Goal: Task Accomplishment & Management: Use online tool/utility

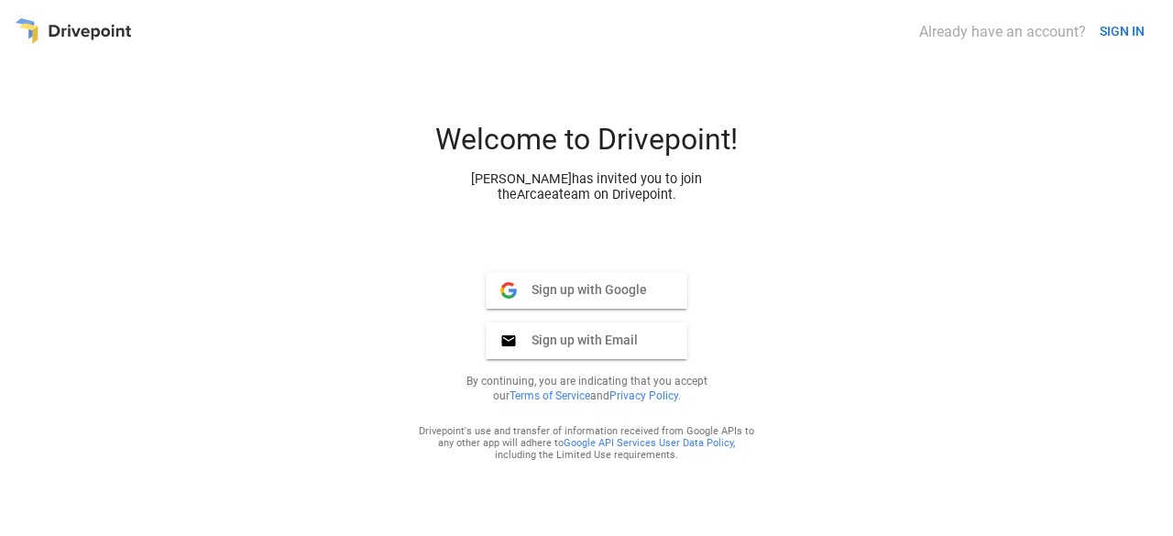
click at [611, 293] on span "Sign up with Google" at bounding box center [582, 289] width 130 height 16
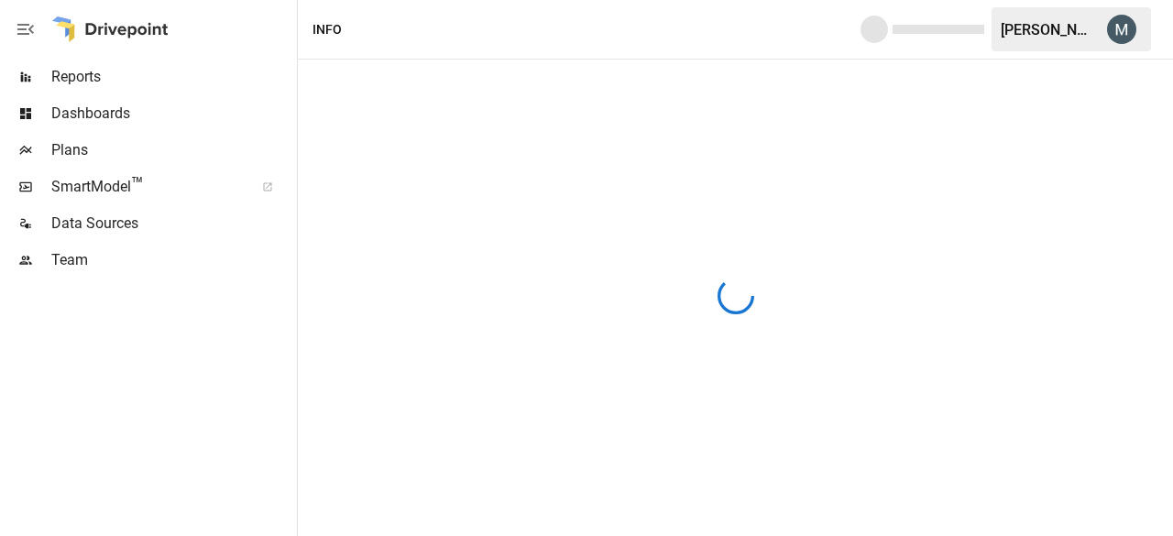
click at [1076, 65] on div at bounding box center [735, 298] width 875 height 477
click at [1077, 37] on div "[PERSON_NAME]" at bounding box center [1048, 29] width 95 height 17
click at [15, 23] on icon "button" at bounding box center [26, 29] width 22 height 22
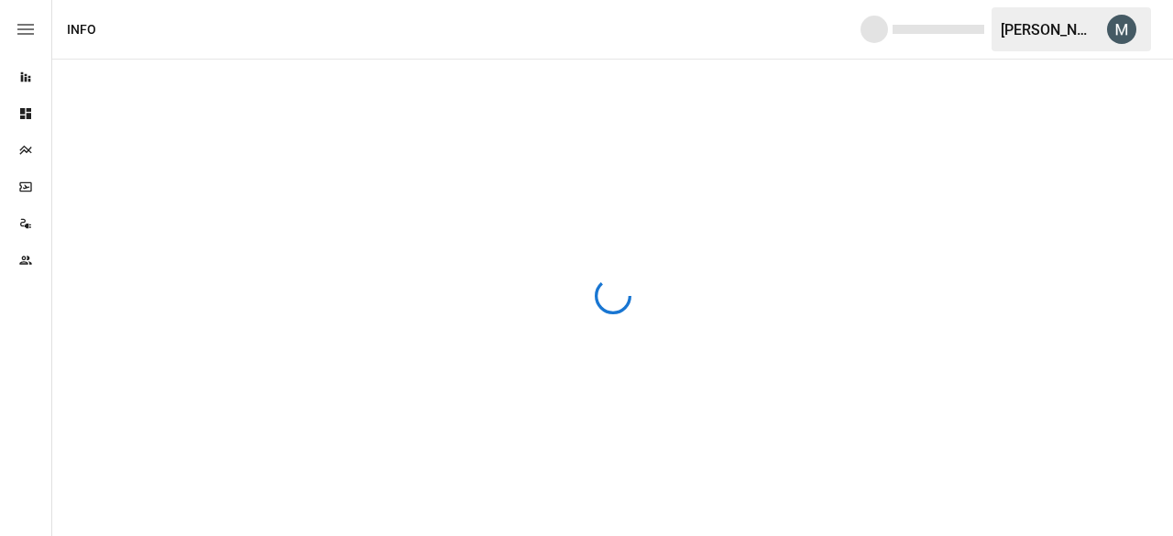
click at [20, 24] on icon "button" at bounding box center [25, 29] width 16 height 11
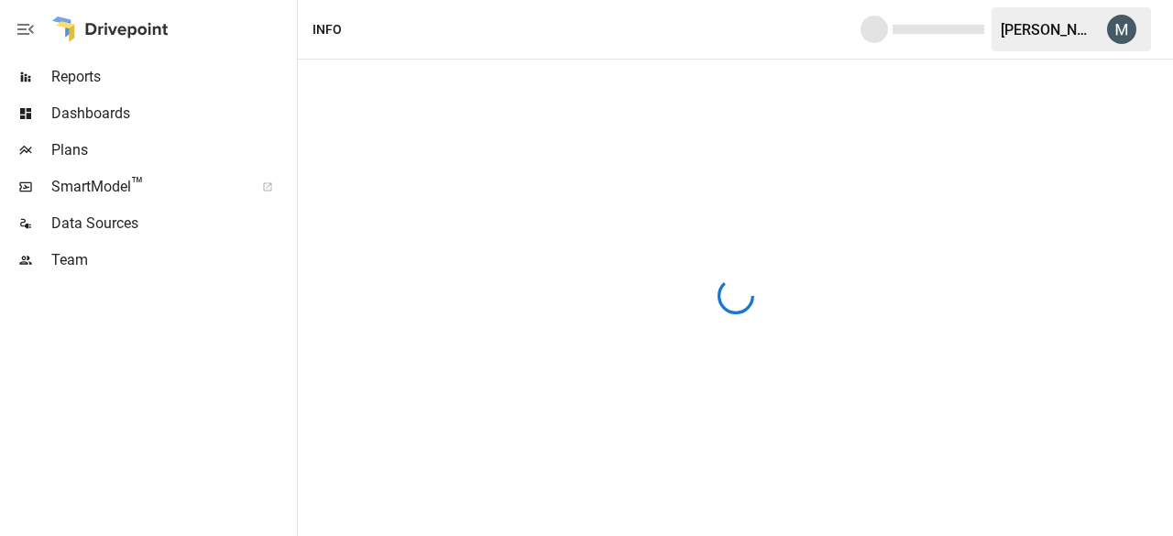
click at [114, 219] on span "Data Sources" at bounding box center [172, 224] width 242 height 22
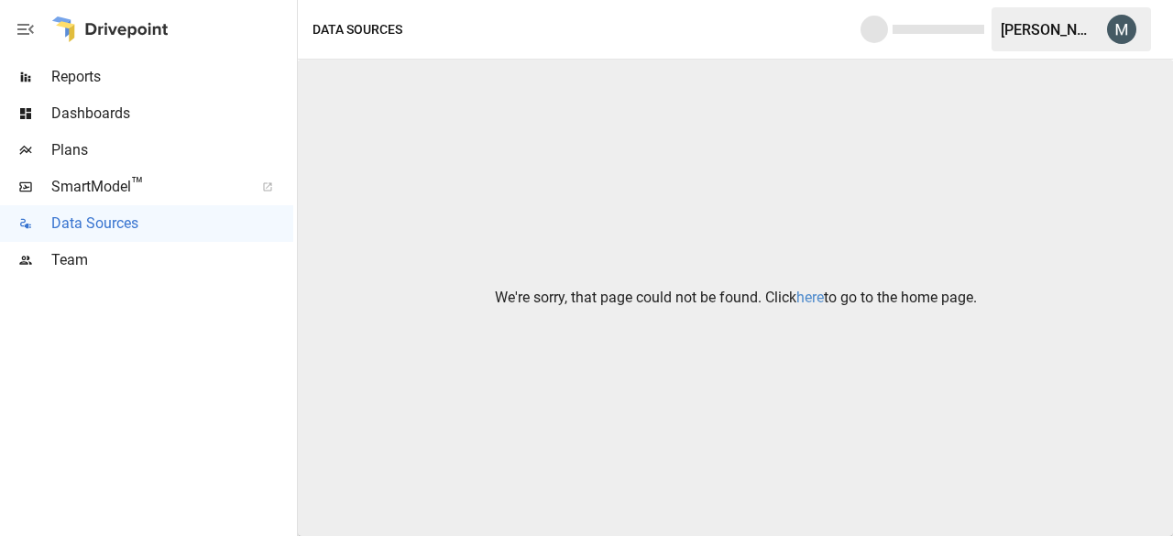
click at [816, 303] on link "here" at bounding box center [809, 297] width 27 height 17
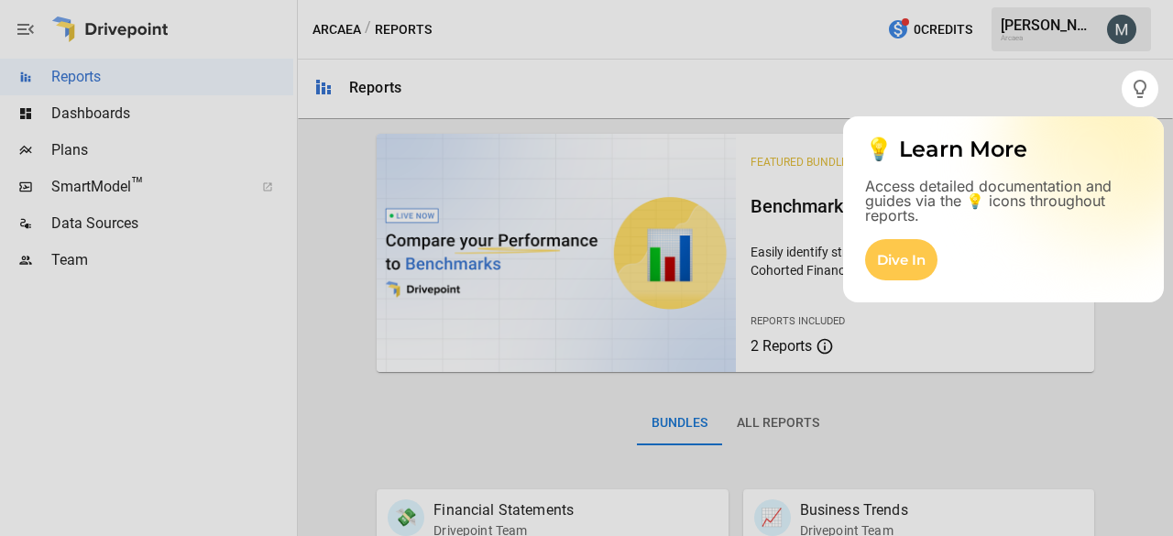
click at [1054, 381] on div at bounding box center [586, 321] width 1173 height 429
click at [1124, 323] on div at bounding box center [586, 321] width 1173 height 429
click at [911, 276] on div "Dive In" at bounding box center [901, 259] width 72 height 41
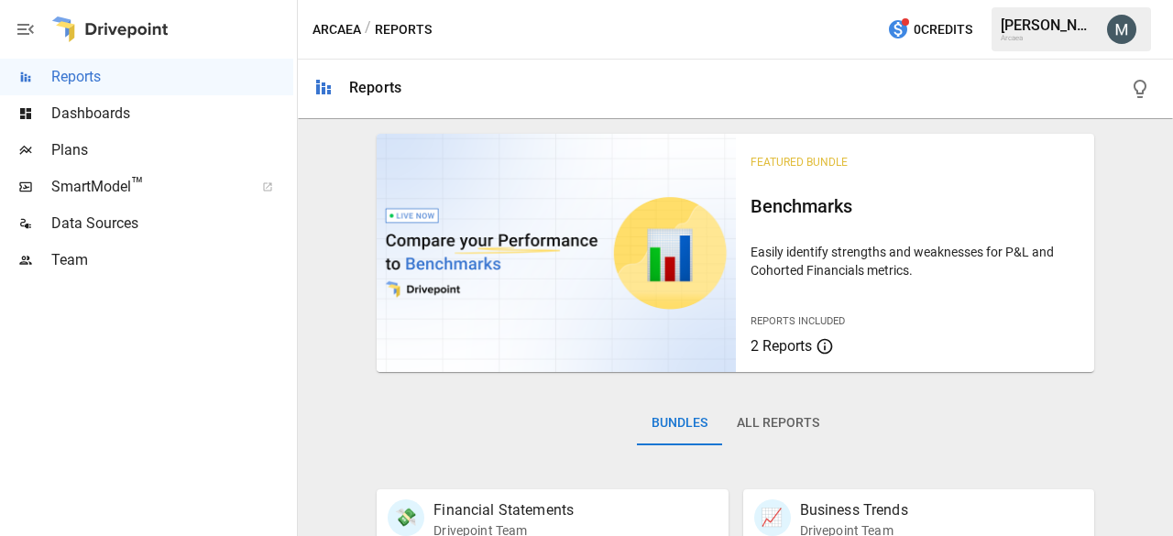
click at [127, 214] on span "Data Sources" at bounding box center [172, 224] width 242 height 22
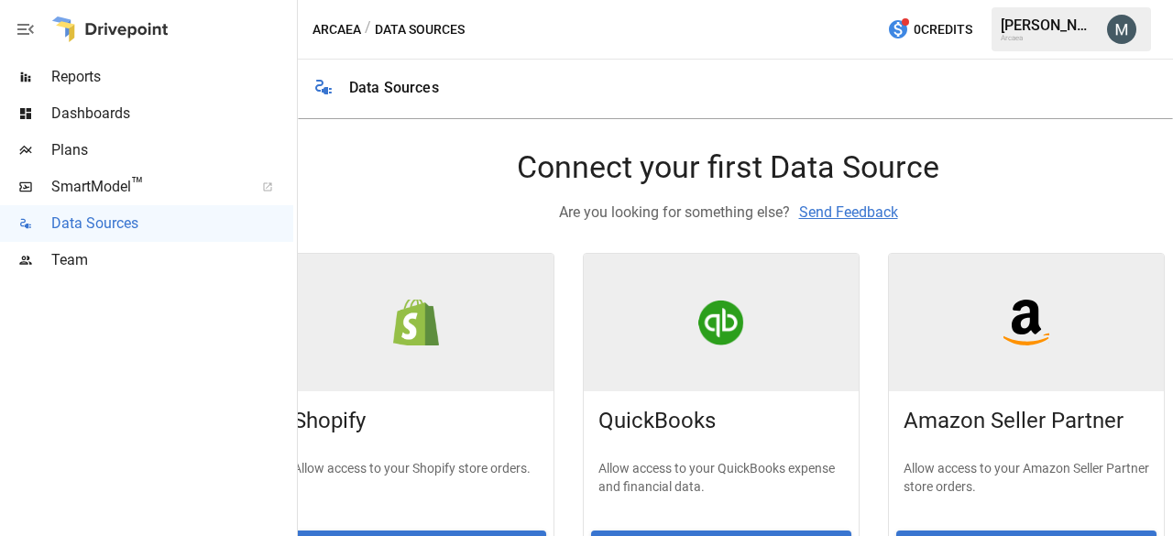
click at [469, 351] on div at bounding box center [416, 322] width 275 height 137
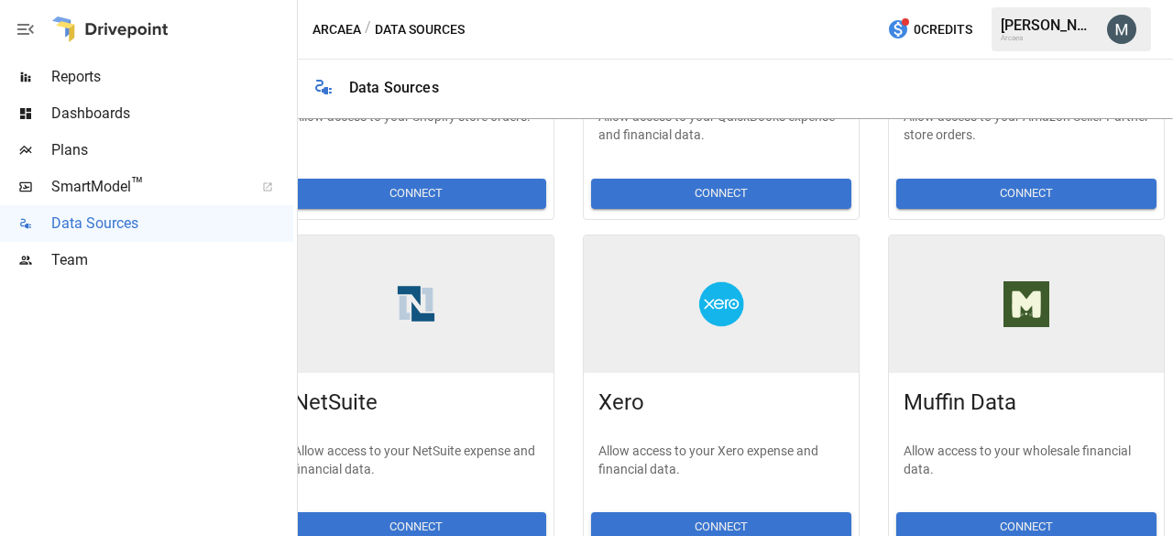
click at [376, 203] on button "Connect" at bounding box center [416, 194] width 260 height 30
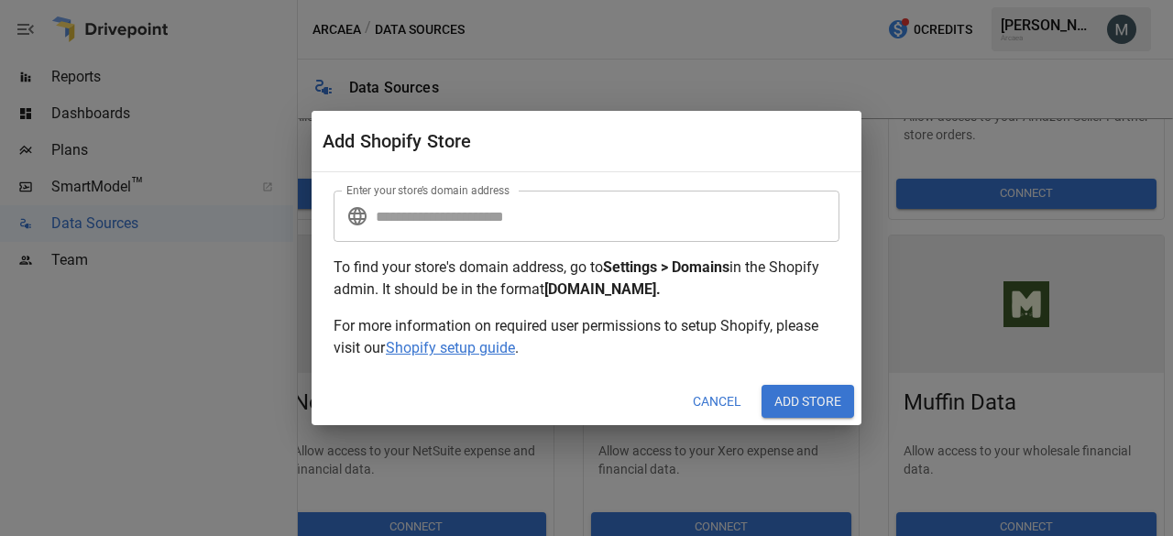
click at [535, 225] on input "Enter your store’s domain address" at bounding box center [608, 216] width 464 height 51
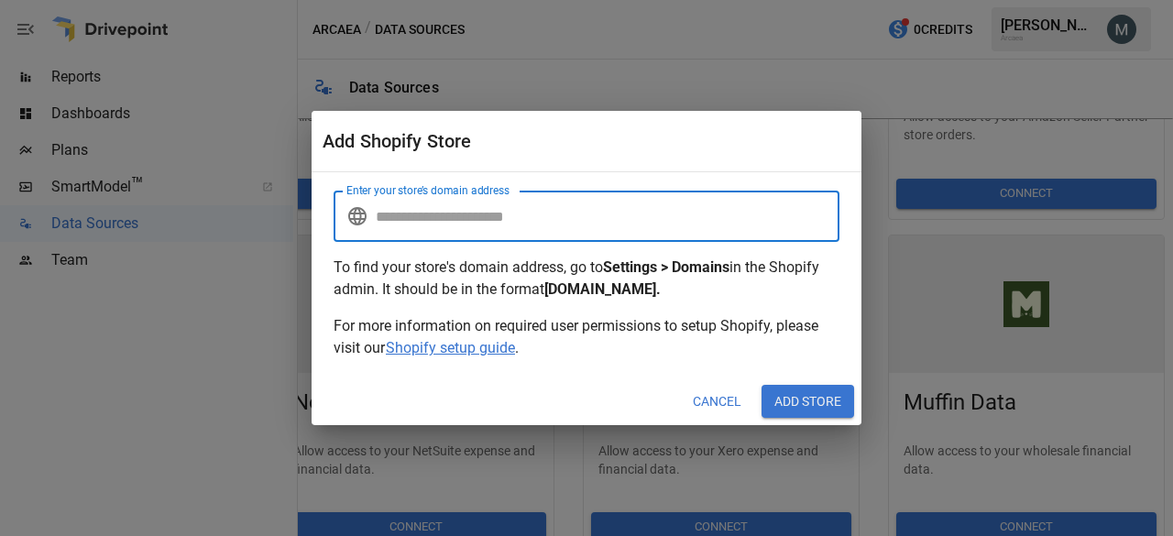
paste input "**********"
type input "**********"
click at [814, 395] on button "Add Store" at bounding box center [808, 401] width 93 height 33
